Goal: Task Accomplishment & Management: Use online tool/utility

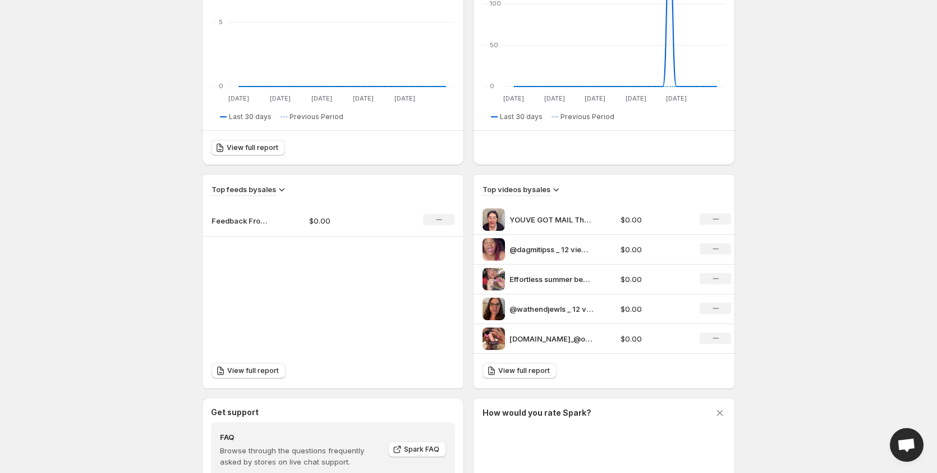
scroll to position [224, 0]
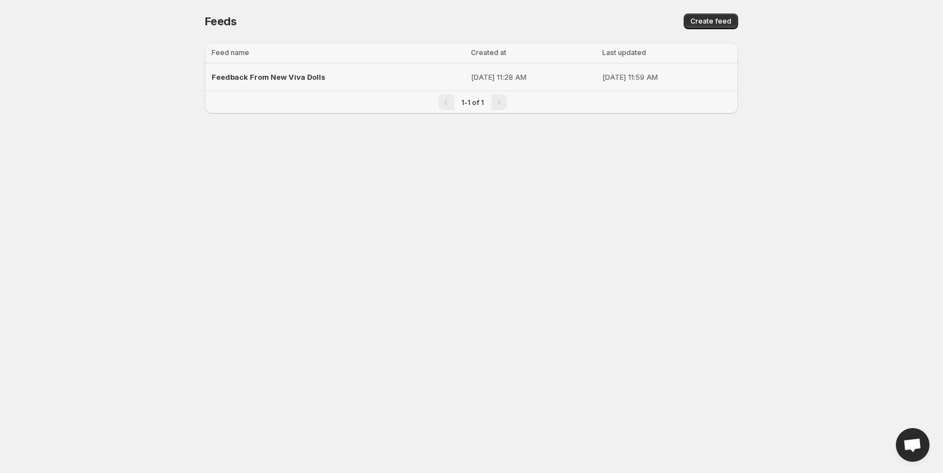
click at [286, 75] on span "Feedback From New Viva Dolls" at bounding box center [269, 76] width 114 height 9
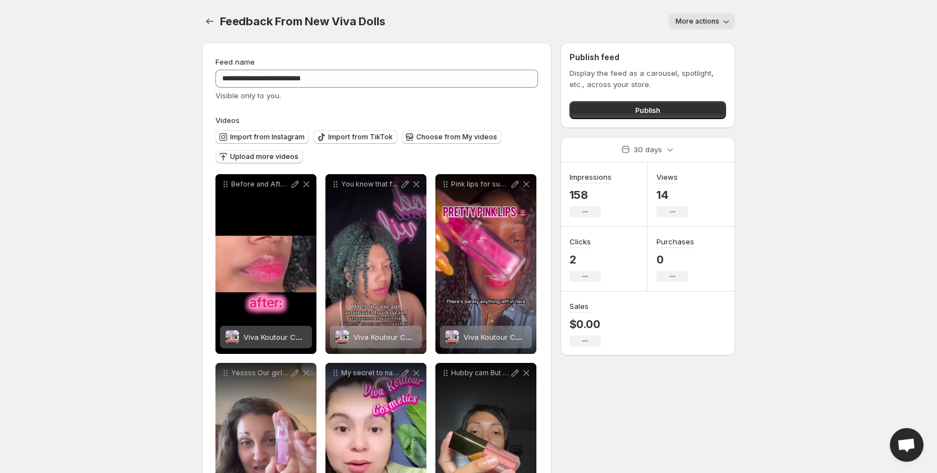
click at [277, 155] on span "Upload more videos" at bounding box center [264, 156] width 68 height 9
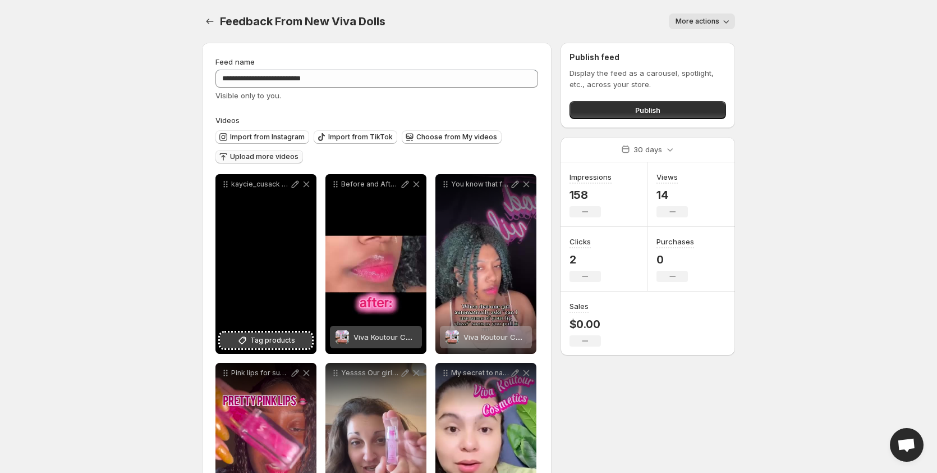
click at [283, 343] on span "Tag products" at bounding box center [272, 339] width 45 height 11
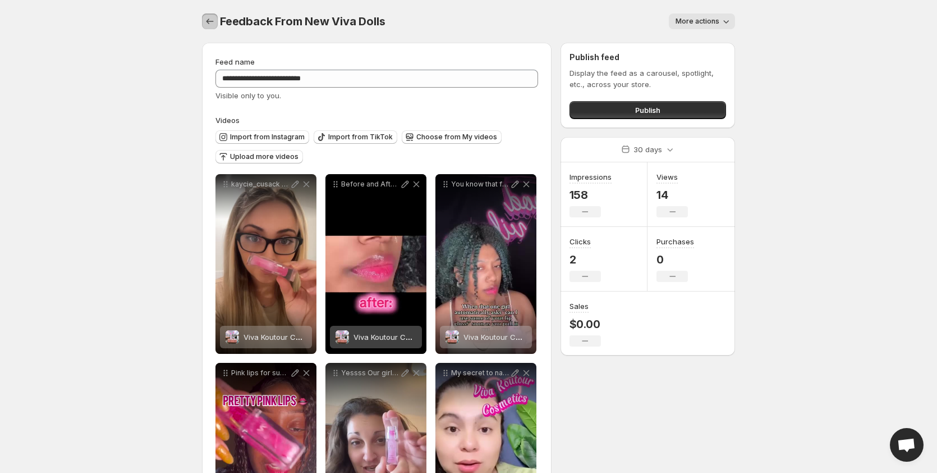
drag, startPoint x: 208, startPoint y: 17, endPoint x: 152, endPoint y: 17, distance: 56.1
click at [205, 15] on button "Settings" at bounding box center [210, 21] width 16 height 16
